Goal: Information Seeking & Learning: Learn about a topic

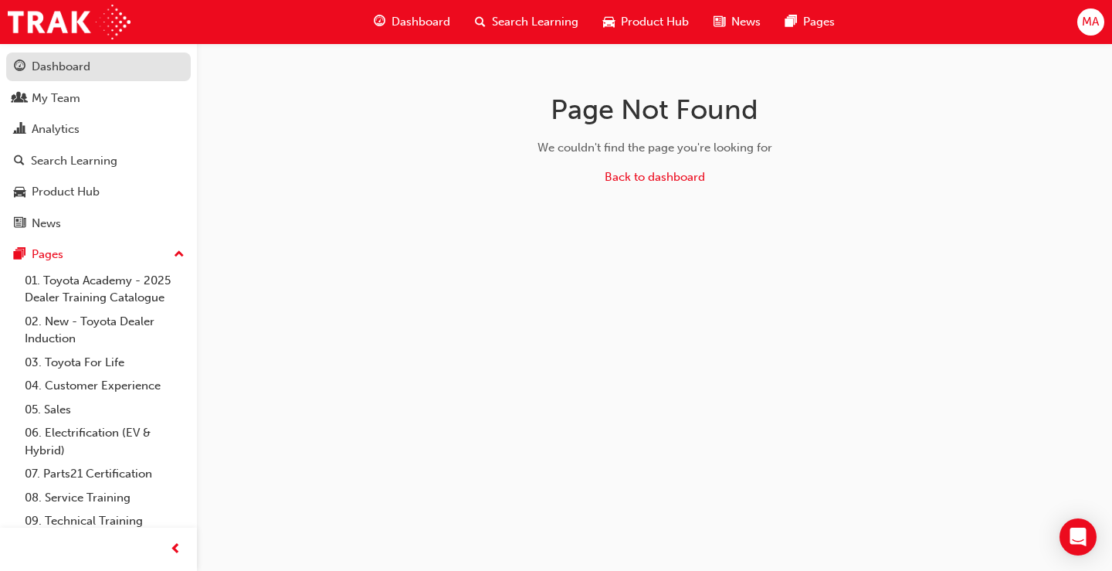
click at [68, 66] on div "Dashboard" at bounding box center [61, 67] width 59 height 18
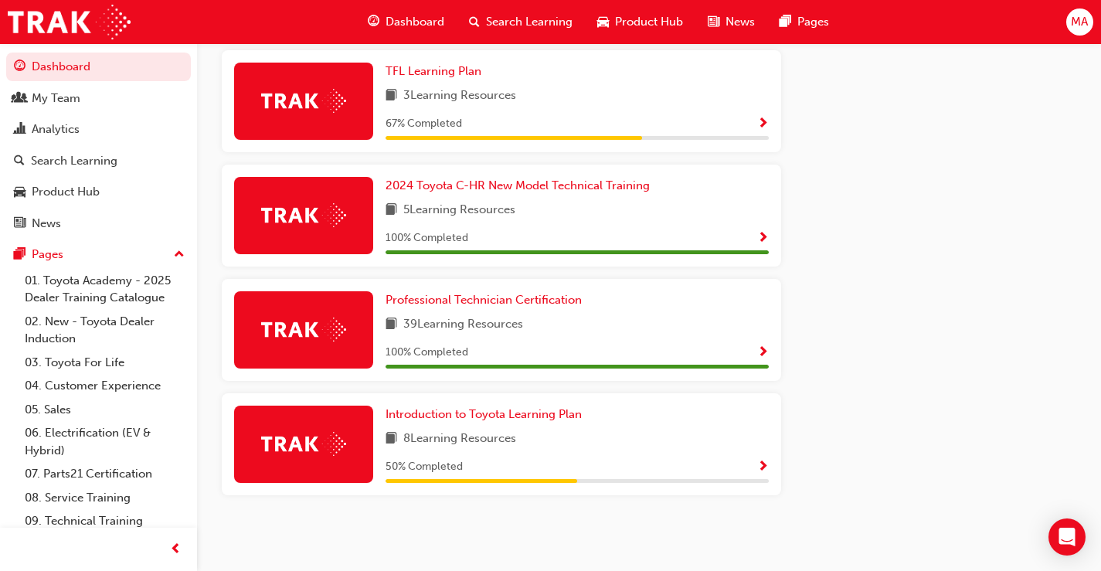
scroll to position [897, 0]
click at [554, 416] on span "Introduction to Toyota Learning Plan" at bounding box center [483, 414] width 196 height 14
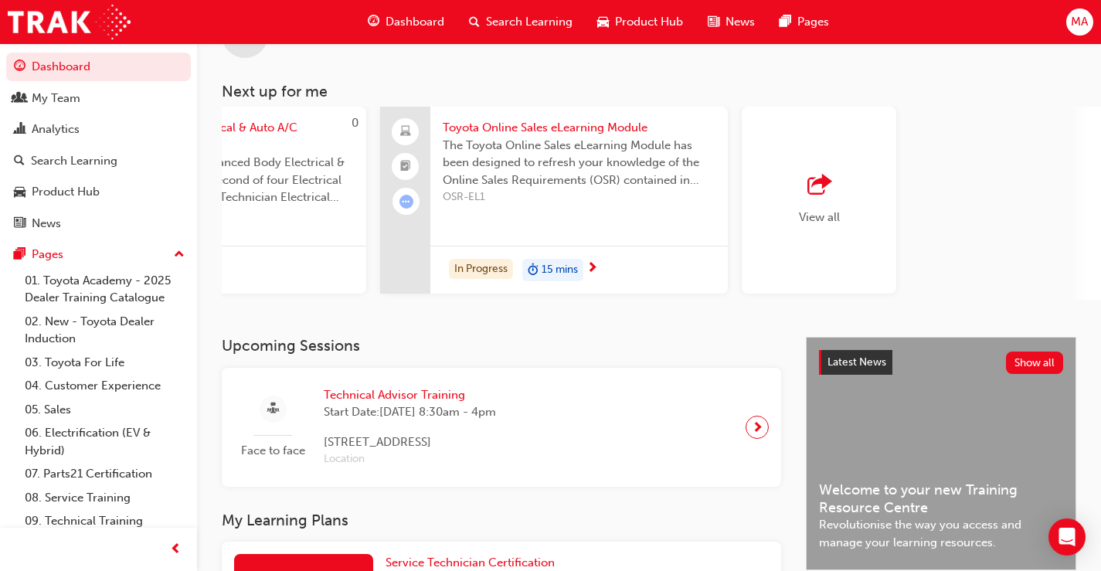
scroll to position [47, 0]
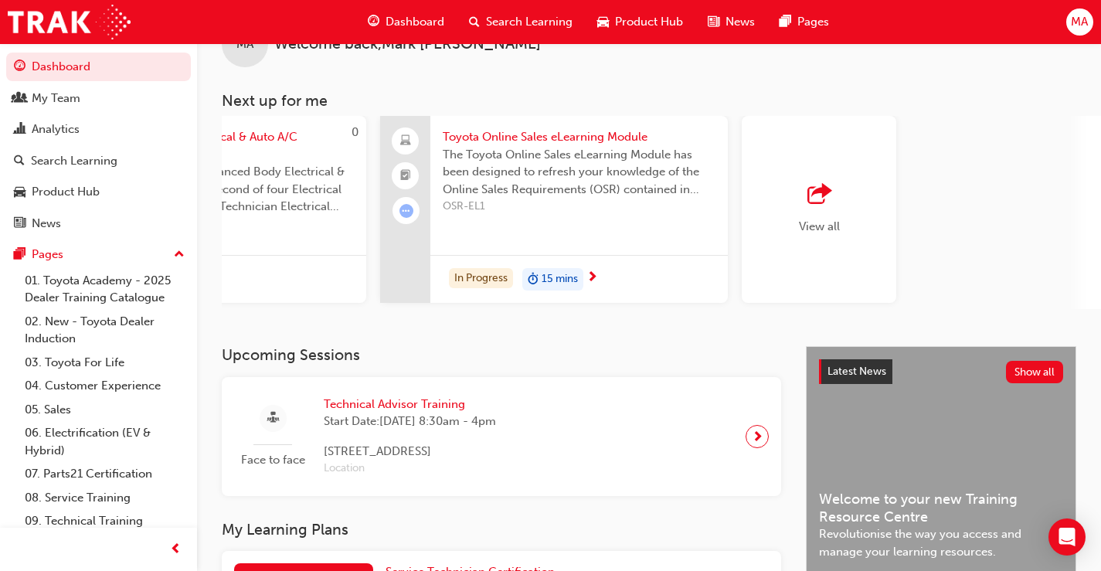
click at [811, 199] on span "outbound-icon" at bounding box center [818, 195] width 23 height 22
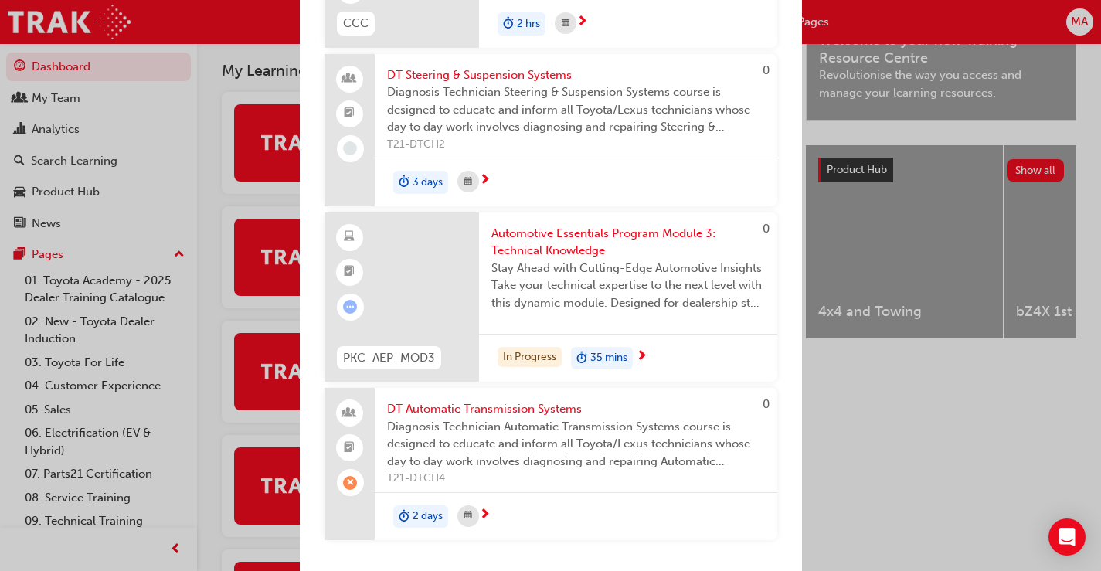
scroll to position [511, 0]
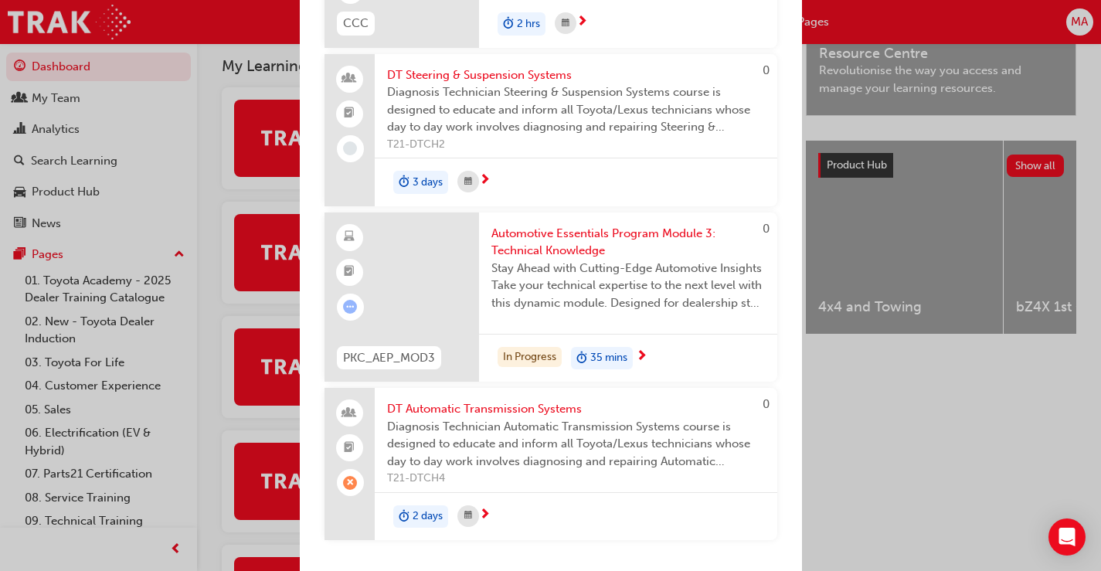
click at [585, 236] on span "Automotive Essentials Program Module 3: Technical Knowledge" at bounding box center [627, 242] width 273 height 35
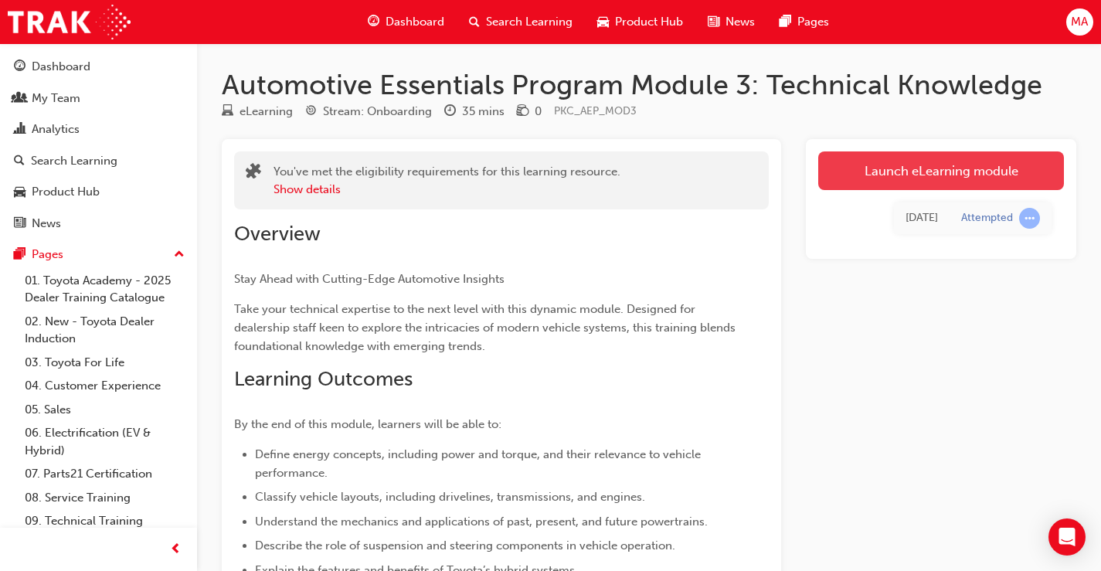
click at [925, 167] on link "Launch eLearning module" at bounding box center [941, 170] width 246 height 39
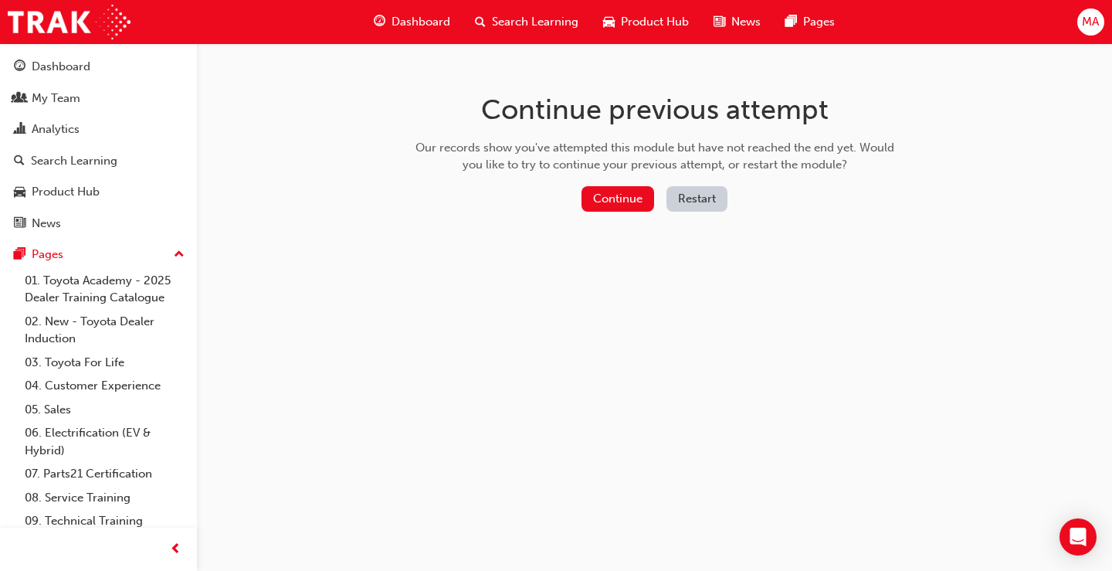
click at [601, 185] on div "Continue previous attempt Our records show you've attempted this module but hav…" at bounding box center [655, 155] width 502 height 224
click at [606, 192] on button "Continue" at bounding box center [618, 198] width 73 height 25
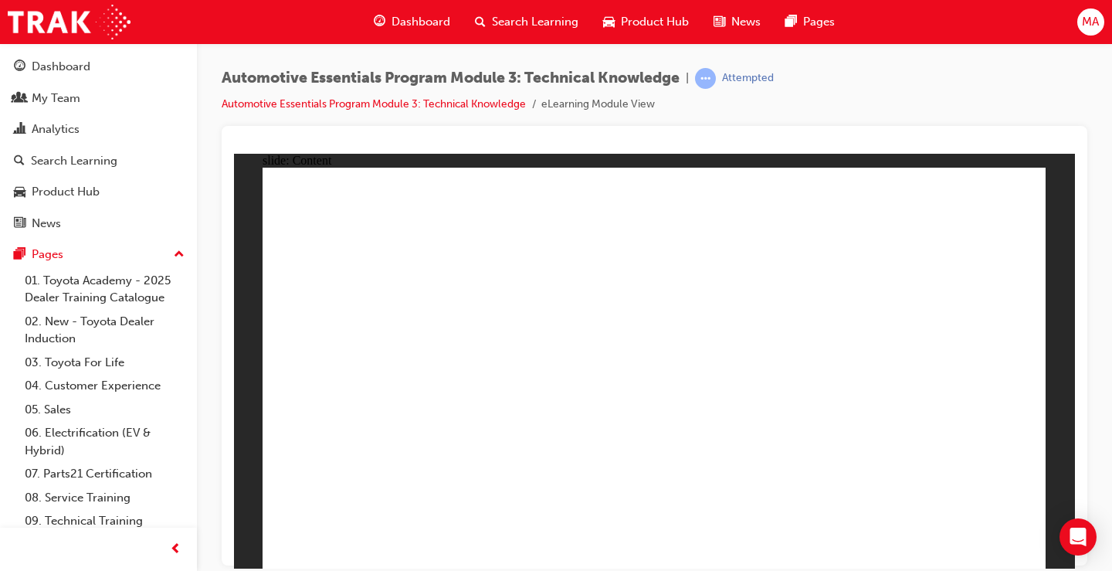
drag, startPoint x: 496, startPoint y: 466, endPoint x: 561, endPoint y: 384, distance: 104.5
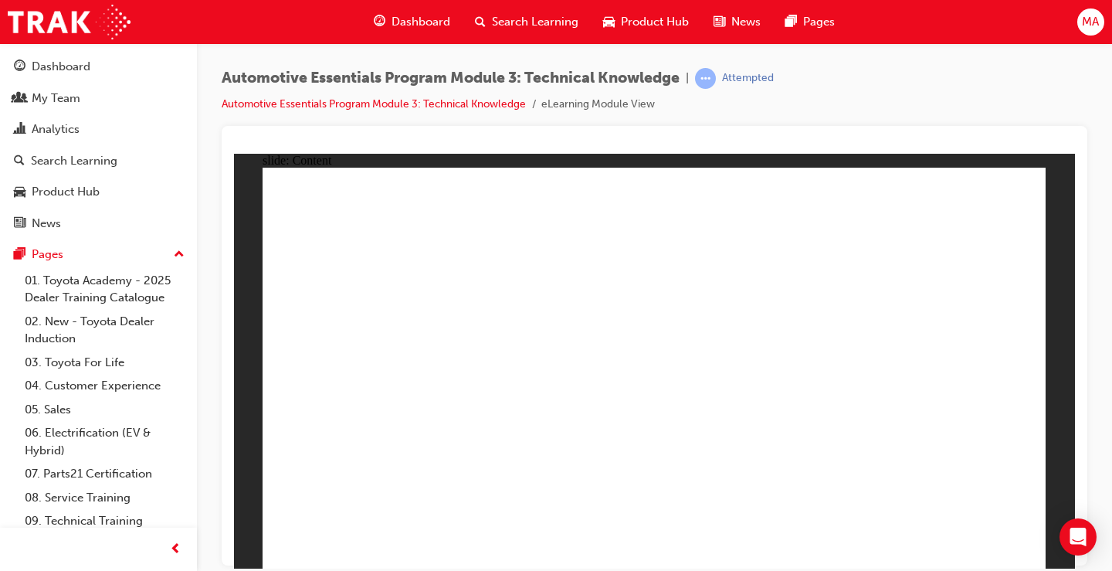
drag, startPoint x: 859, startPoint y: 289, endPoint x: 845, endPoint y: 283, distance: 14.9
drag, startPoint x: 585, startPoint y: 354, endPoint x: 377, endPoint y: 259, distance: 228.5
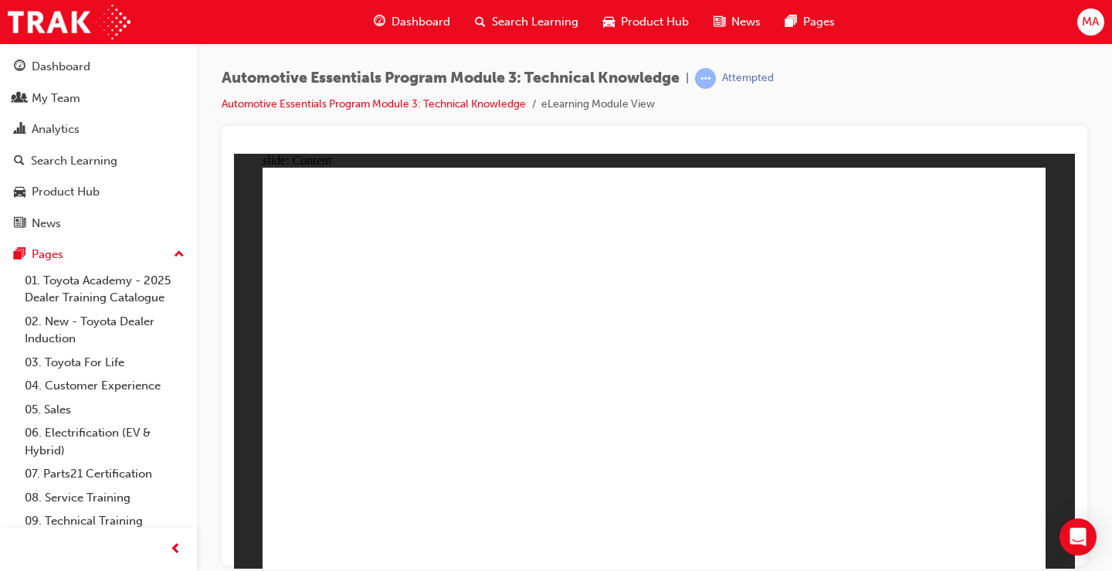
drag, startPoint x: 467, startPoint y: 332, endPoint x: 409, endPoint y: 285, distance: 75.3
drag, startPoint x: 444, startPoint y: 370, endPoint x: 431, endPoint y: 396, distance: 29.4
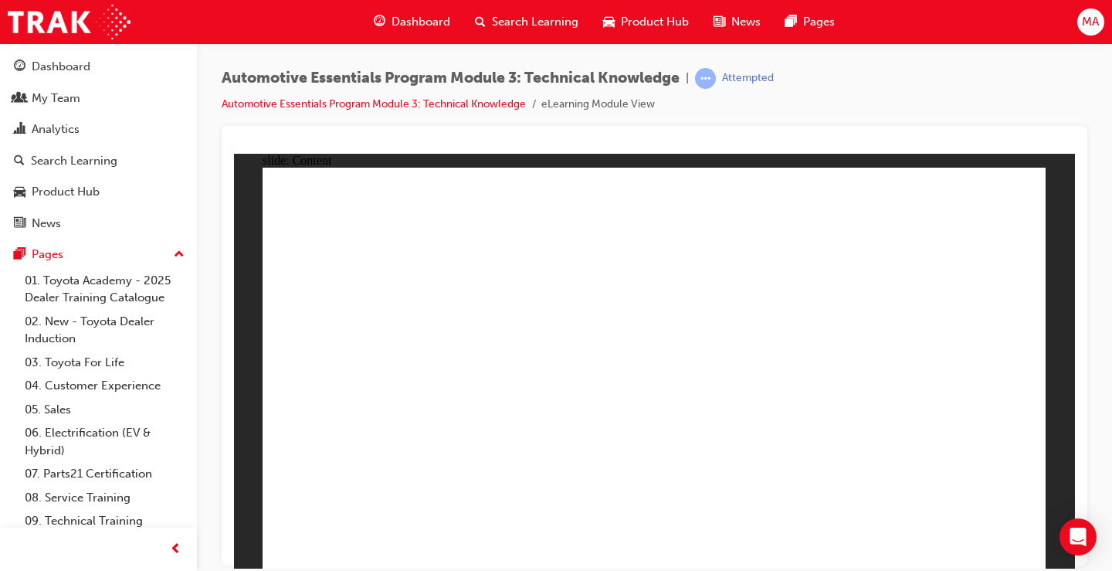
drag, startPoint x: 857, startPoint y: 222, endPoint x: 864, endPoint y: 233, distance: 13.3
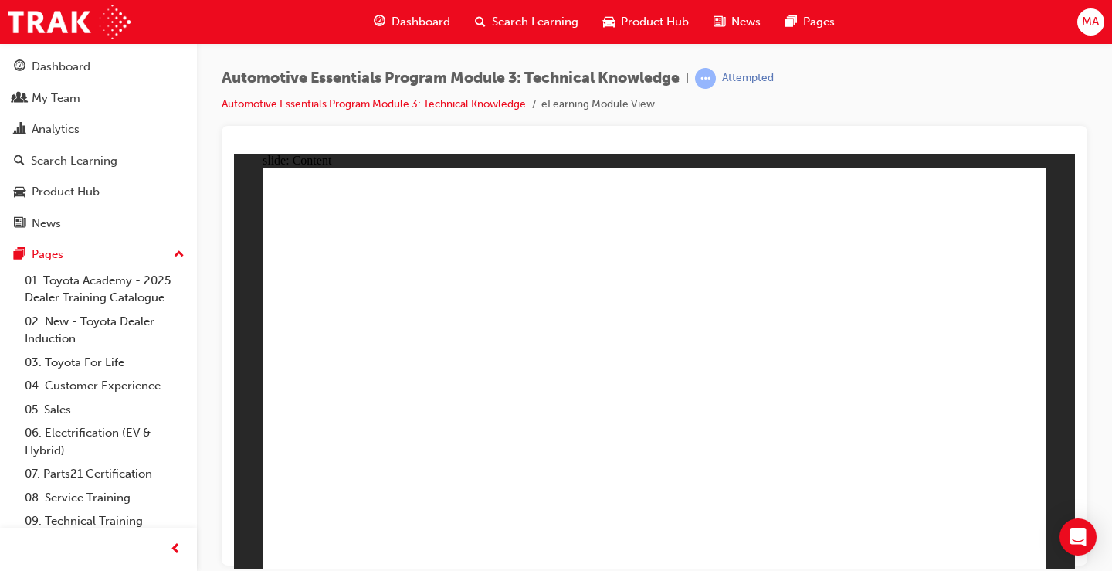
drag, startPoint x: 538, startPoint y: 295, endPoint x: 776, endPoint y: 341, distance: 242.2
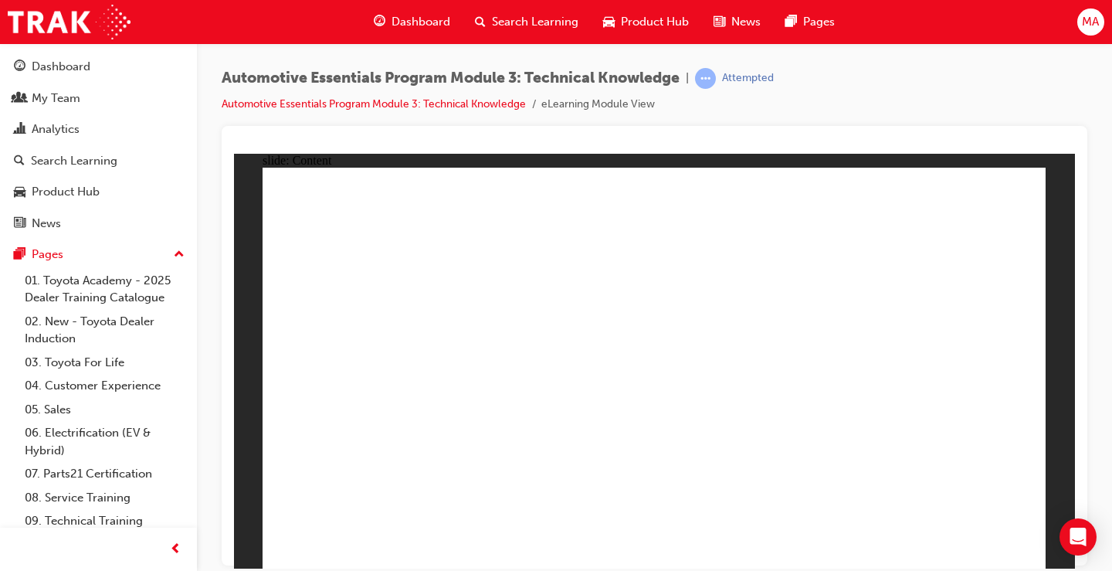
drag, startPoint x: 525, startPoint y: 429, endPoint x: 678, endPoint y: 362, distance: 167.8
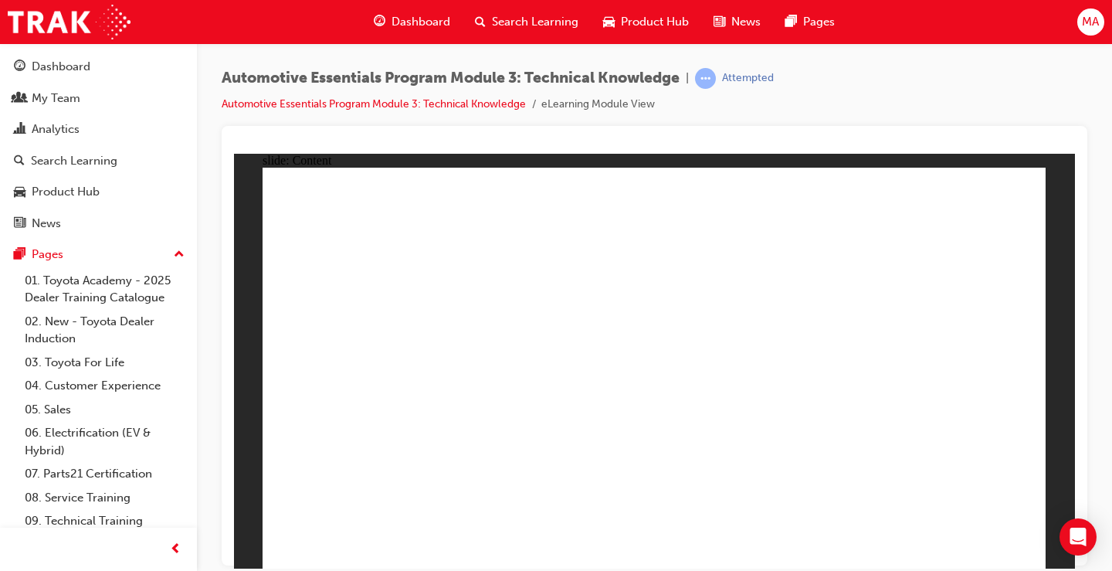
drag, startPoint x: 720, startPoint y: 458, endPoint x: 826, endPoint y: 387, distance: 127.5
